Goal: Information Seeking & Learning: Compare options

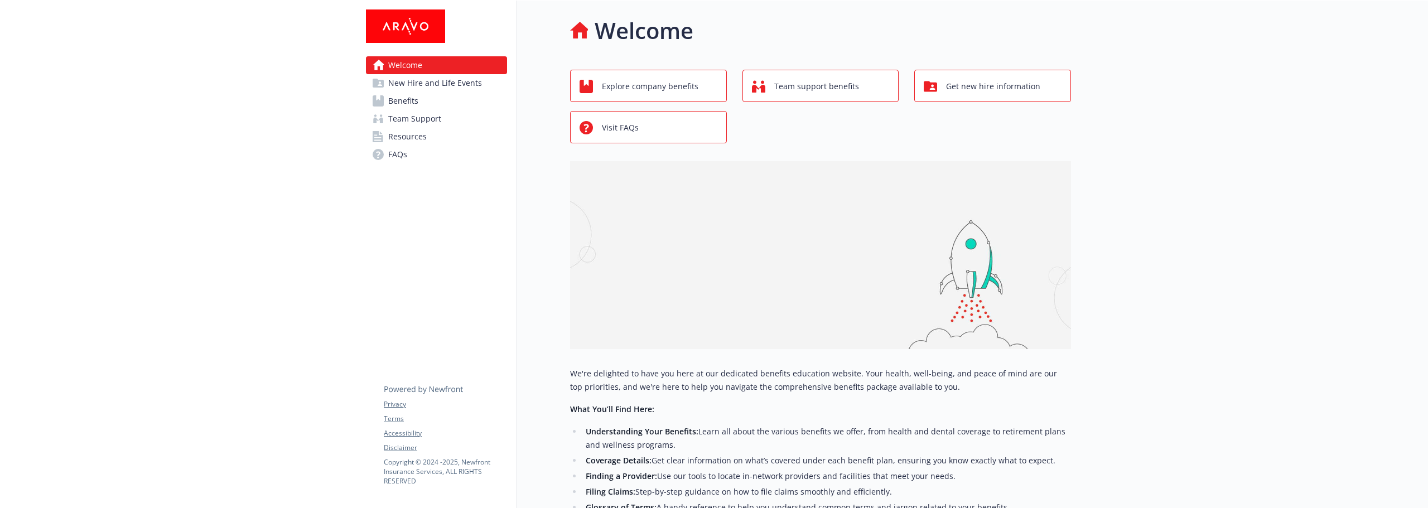
click at [402, 101] on span "Benefits" at bounding box center [403, 101] width 30 height 18
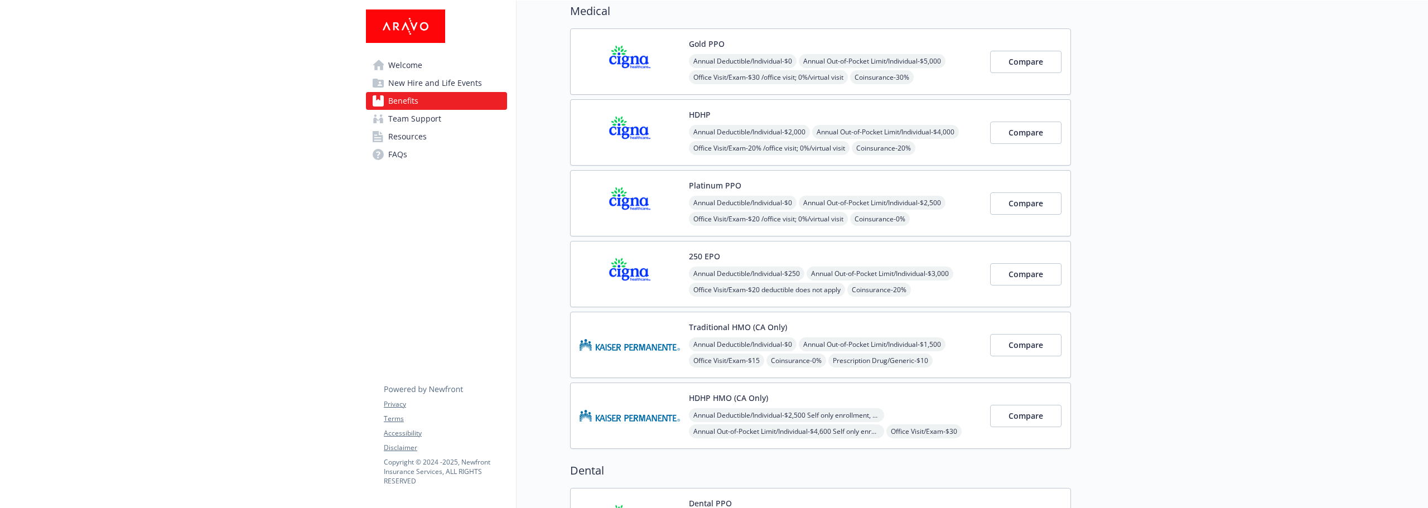
scroll to position [112, 0]
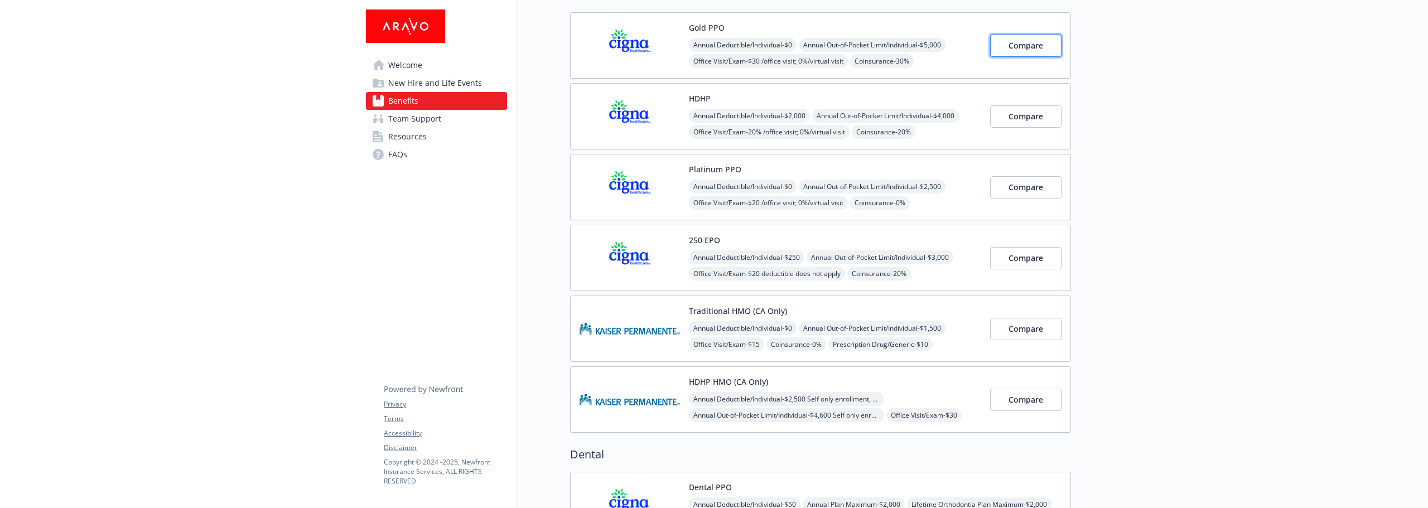
click at [1027, 47] on span "Compare" at bounding box center [1025, 45] width 35 height 11
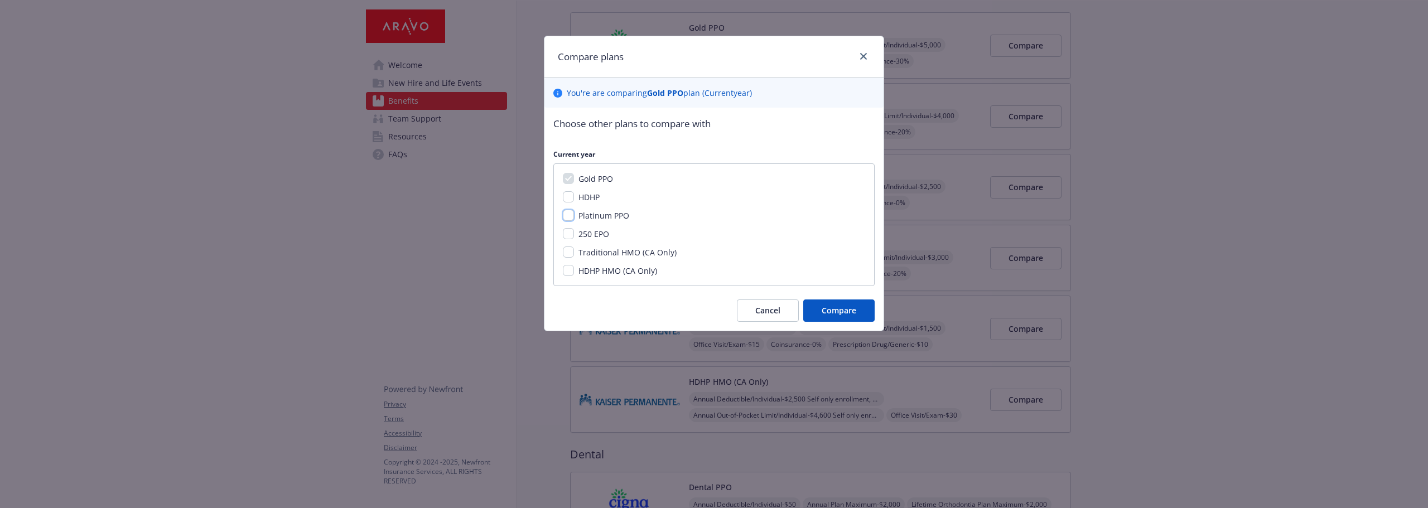
click at [568, 218] on input "Platinum PPO" at bounding box center [568, 215] width 11 height 11
checkbox input "true"
click at [833, 307] on span "Compare" at bounding box center [839, 310] width 35 height 11
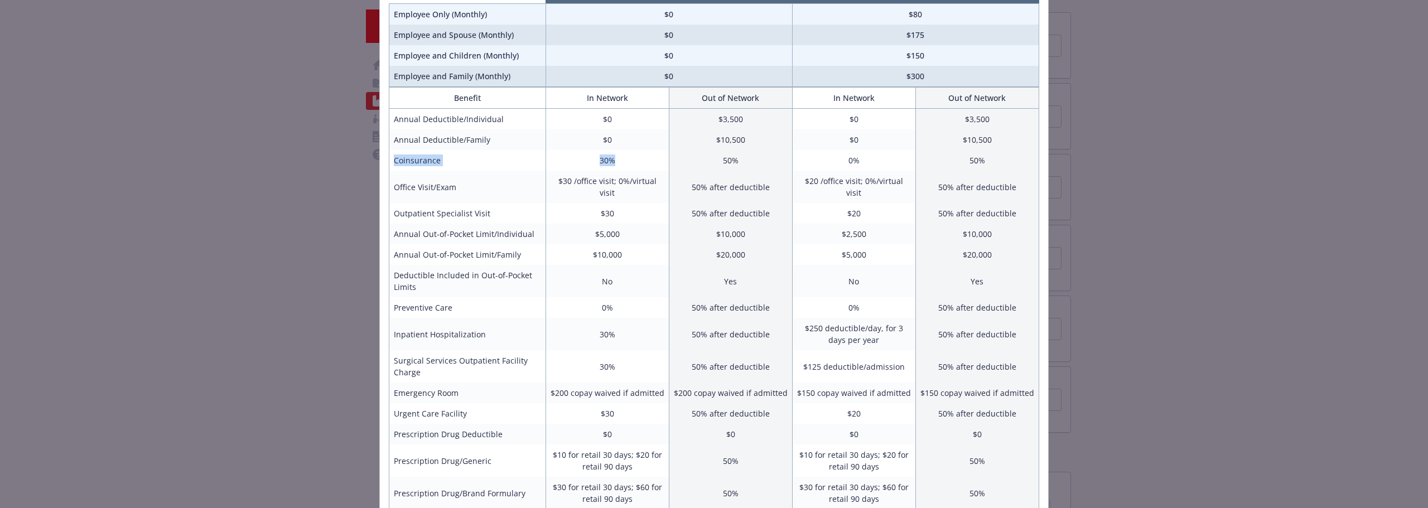
drag, startPoint x: 391, startPoint y: 161, endPoint x: 612, endPoint y: 161, distance: 221.4
click at [612, 161] on tr "Coinsurance 30% 50% 0% 50%" at bounding box center [714, 160] width 650 height 21
click at [619, 160] on td "30%" at bounding box center [606, 160] width 123 height 21
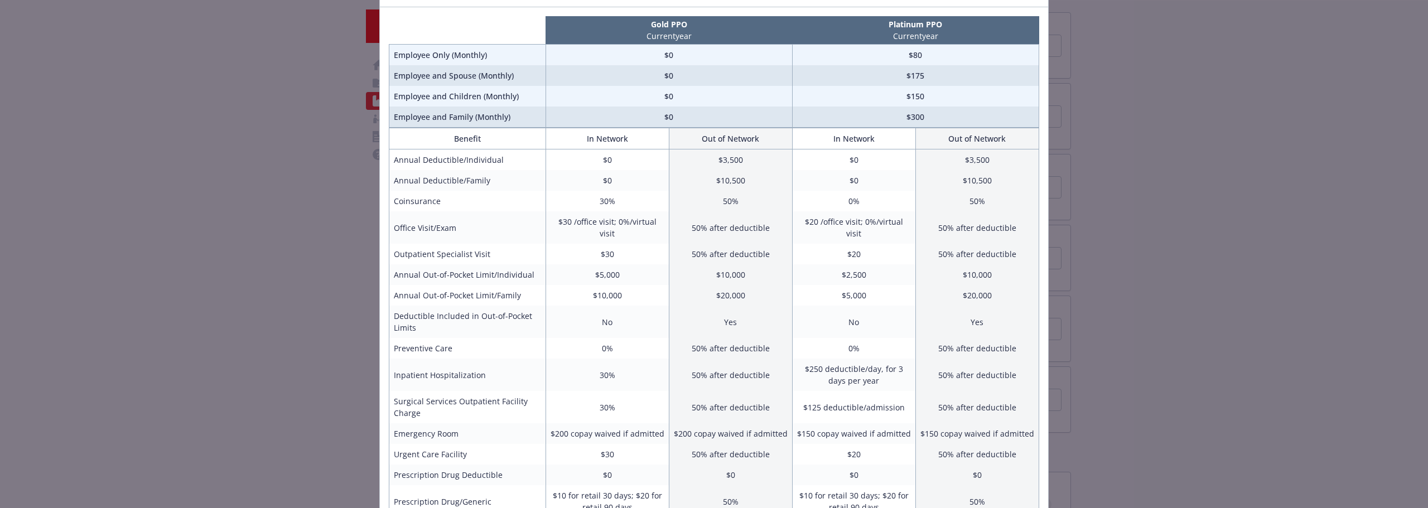
scroll to position [15, 0]
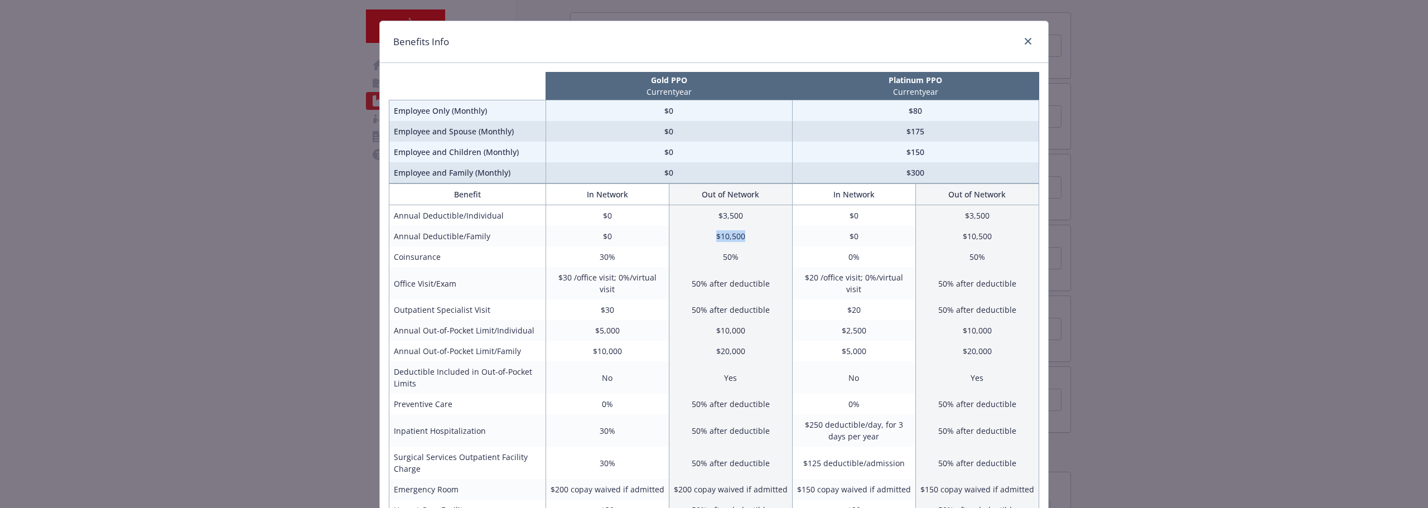
drag, startPoint x: 711, startPoint y: 235, endPoint x: 767, endPoint y: 235, distance: 55.8
click at [767, 235] on td "$10,500" at bounding box center [730, 236] width 123 height 21
